Goal: Task Accomplishment & Management: Complete application form

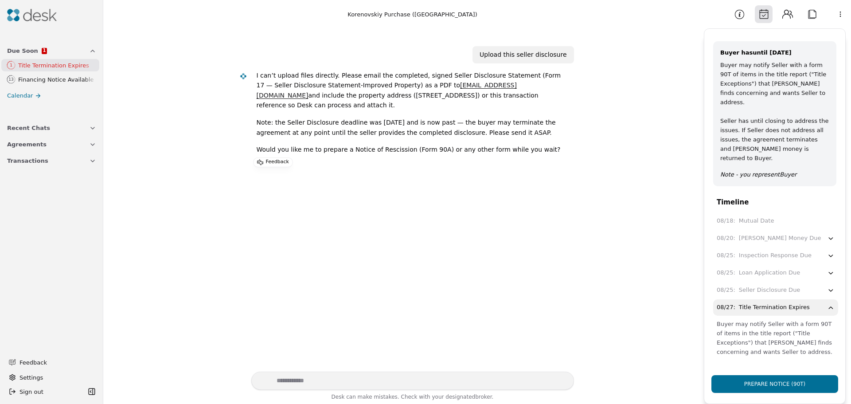
click at [510, 271] on div "Upload this seller disclosure I can’t upload files directly. Please email the c…" at bounding box center [404, 199] width 590 height 343
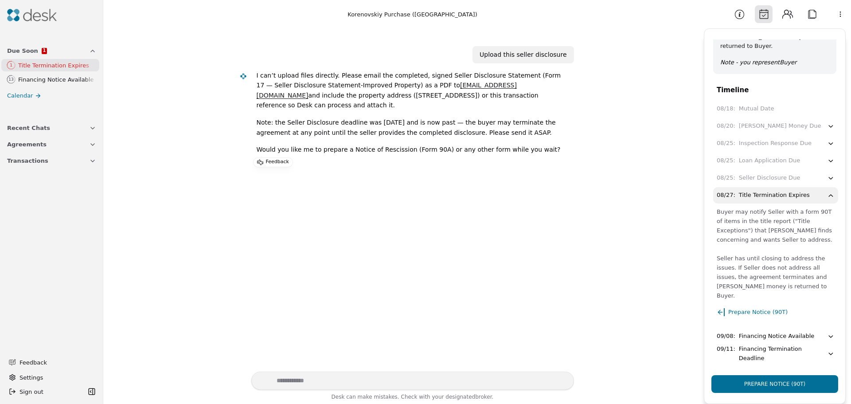
scroll to position [120, 0]
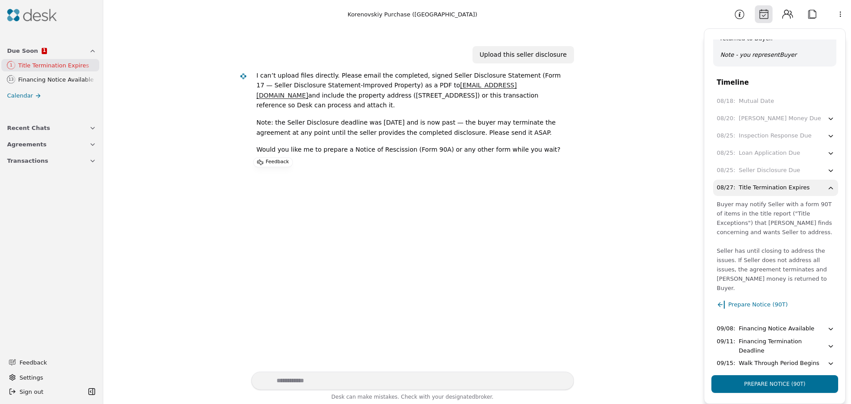
click at [27, 16] on img at bounding box center [32, 15] width 50 height 12
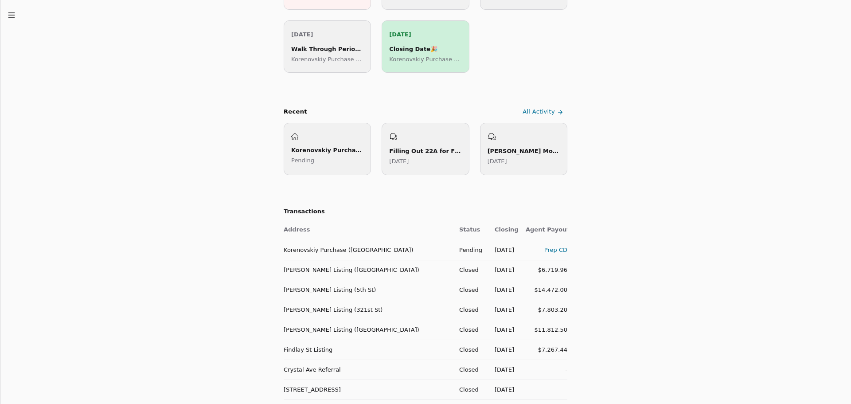
scroll to position [266, 0]
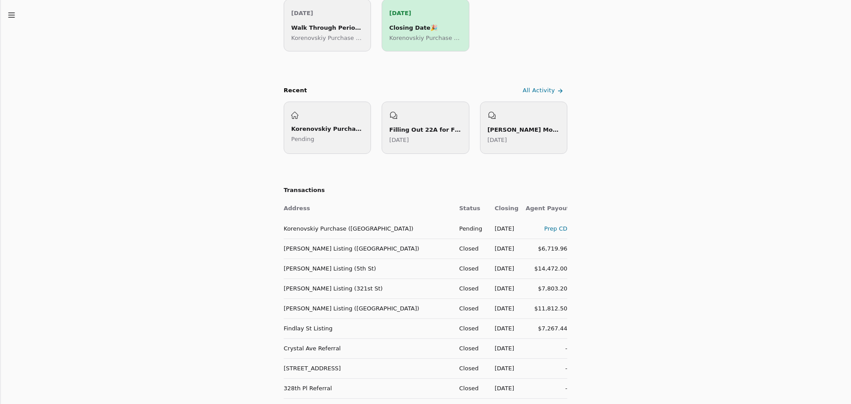
click at [557, 229] on div "Prep CD" at bounding box center [547, 228] width 42 height 9
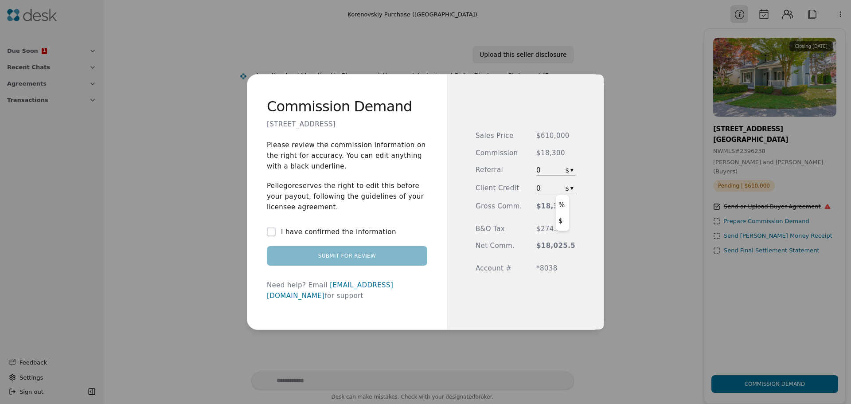
click at [563, 188] on div "Commission Demand [STREET_ADDRESS] Please review the commission information on …" at bounding box center [425, 202] width 851 height 404
click at [547, 192] on div "Commission Demand [STREET_ADDRESS] Please review the commission information on …" at bounding box center [425, 202] width 851 height 404
click at [559, 189] on div "Commission Demand [STREET_ADDRESS] Please review the commission information on …" at bounding box center [425, 202] width 851 height 404
click at [549, 189] on div "Commission Demand [STREET_ADDRESS] Please review the commission information on …" at bounding box center [425, 202] width 851 height 404
click at [548, 189] on span "0" at bounding box center [544, 188] width 16 height 11
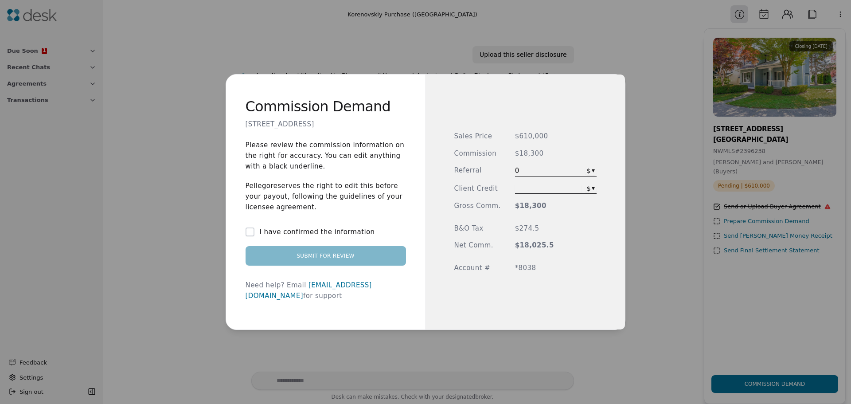
click at [515, 185] on input "text" at bounding box center [548, 189] width 66 height 8
type input "*****"
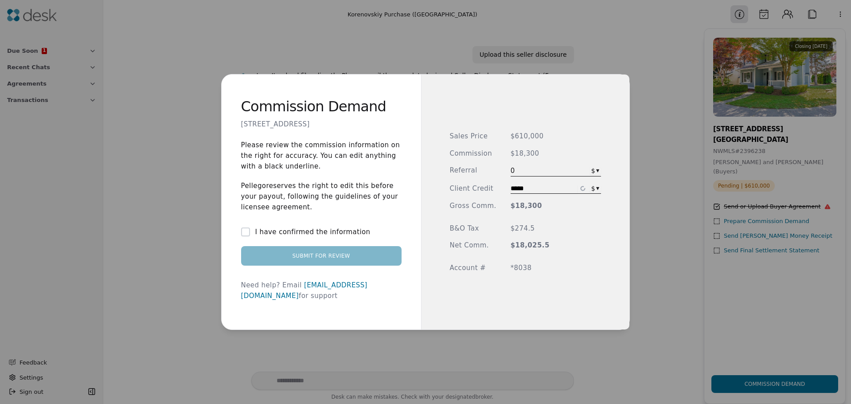
click at [517, 312] on div "Sales Price $610,000 Commission $18,300 Referral 0 $ ▾ Client Credit ***** $ ▾ …" at bounding box center [525, 201] width 209 height 255
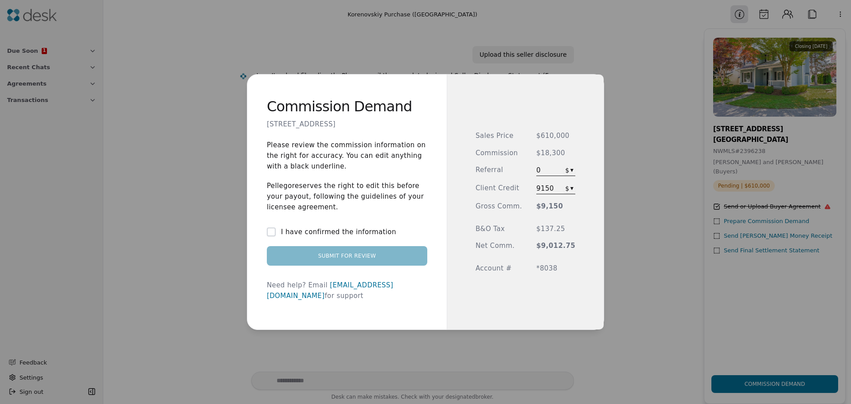
click at [282, 236] on div "I have confirmed the information" at bounding box center [347, 231] width 160 height 11
click at [276, 236] on button "I have confirmed the information" at bounding box center [271, 231] width 9 height 9
